Goal: Transaction & Acquisition: Purchase product/service

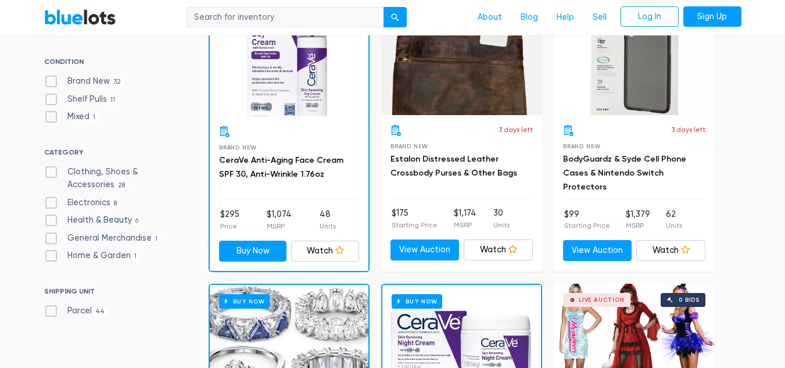
scroll to position [407, 0]
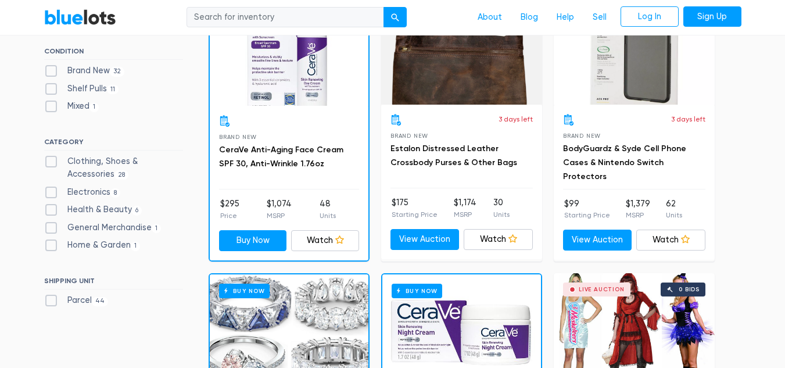
click at [288, 82] on div "Buy Now" at bounding box center [289, 45] width 159 height 122
click at [291, 118] on div at bounding box center [289, 121] width 140 height 12
click at [277, 149] on link "CeraVe Anti-Aging Face Cream SPF 30, Anti-Wrinkle 1.76oz" at bounding box center [281, 157] width 124 height 24
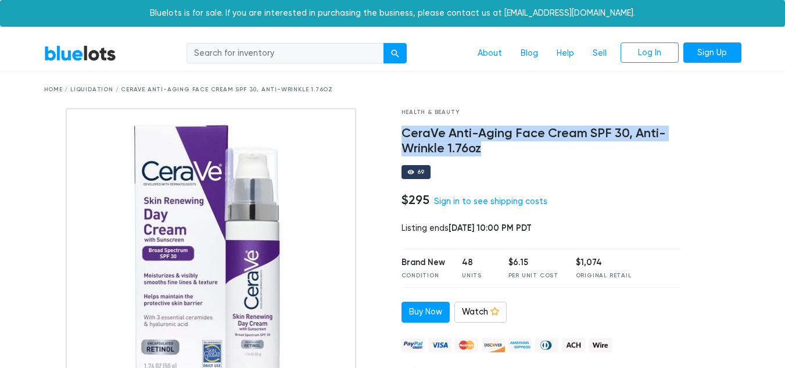
drag, startPoint x: 403, startPoint y: 132, endPoint x: 639, endPoint y: 143, distance: 236.1
click at [638, 144] on h4 "CeraVe Anti-Aging Face Cream SPF 30, Anti-Wrinkle 1.76oz" at bounding box center [541, 141] width 281 height 30
copy h4 "CeraVe Anti-Aging Face Cream SPF 30, Anti-Wrinkle 1.76oz"
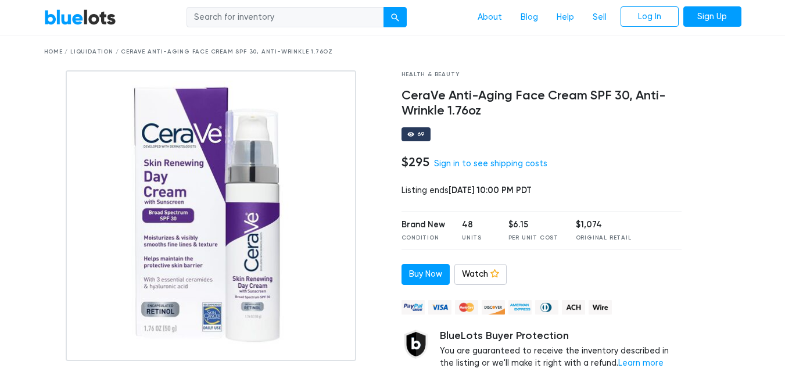
scroll to position [58, 0]
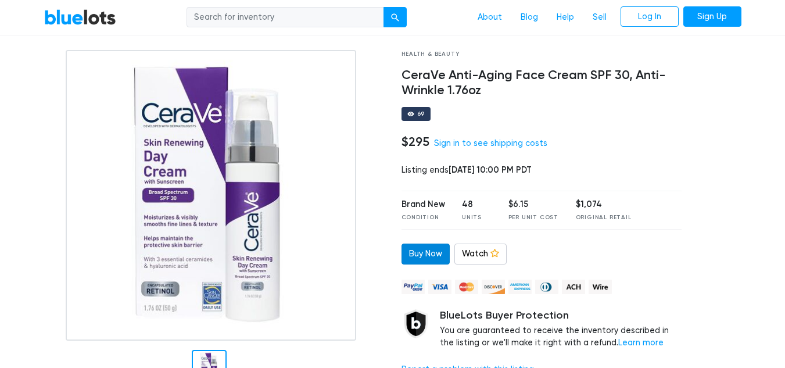
click at [421, 257] on link "Buy Now" at bounding box center [425, 253] width 48 height 21
